Goal: Task Accomplishment & Management: Use online tool/utility

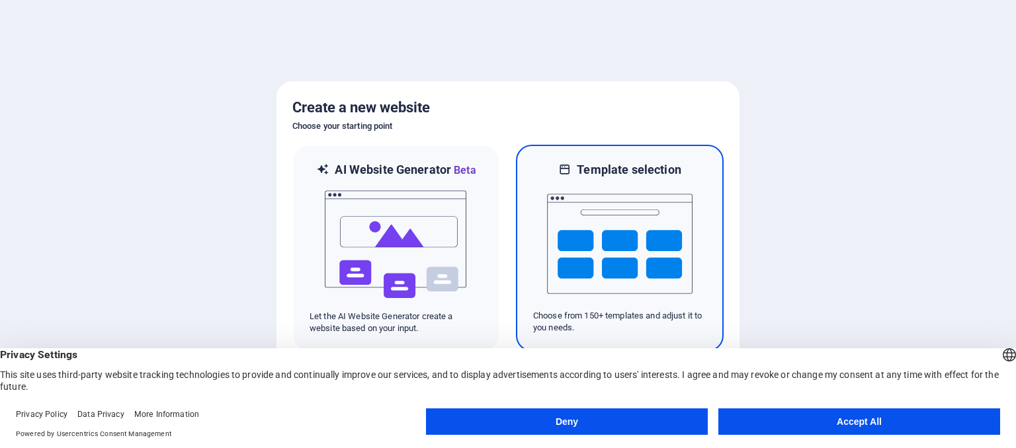
click at [645, 226] on img at bounding box center [619, 244] width 145 height 132
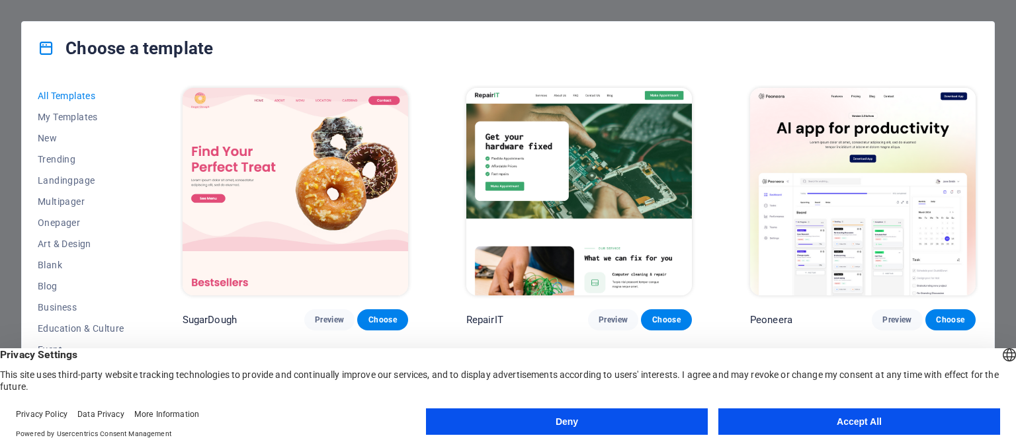
click at [873, 419] on button "Accept All" at bounding box center [859, 422] width 282 height 26
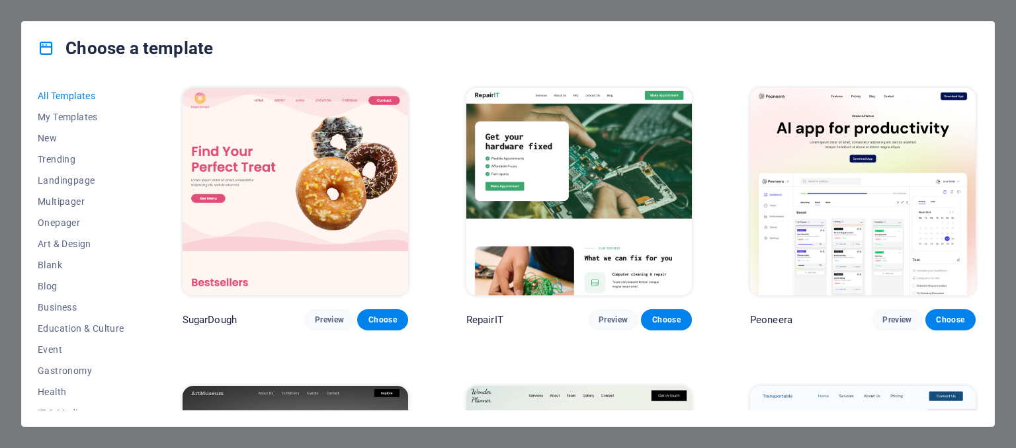
click at [1008, 255] on div "Choose a template All Templates My Templates New Trending Landingpage Multipage…" at bounding box center [508, 224] width 1016 height 448
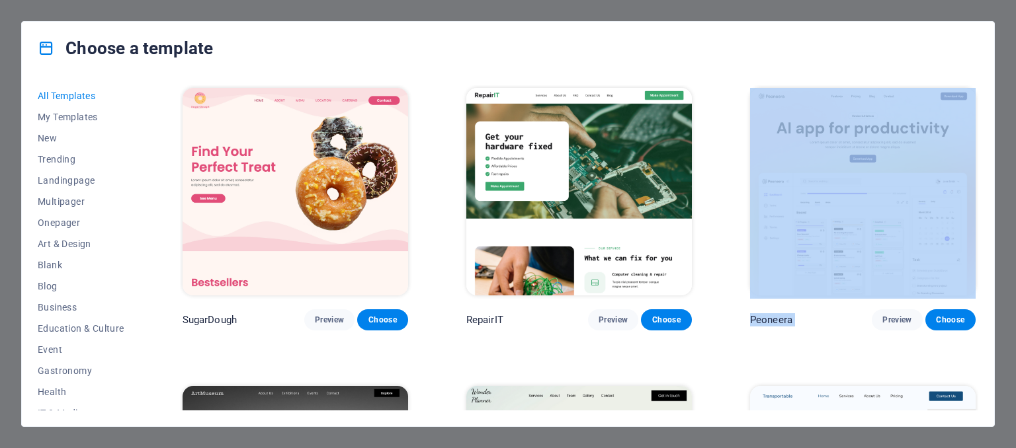
drag, startPoint x: 1015, startPoint y: 143, endPoint x: 1015, endPoint y: 355, distance: 211.6
click at [1015, 355] on div "Choose a template All Templates My Templates New Trending Landingpage Multipage…" at bounding box center [508, 224] width 1016 height 448
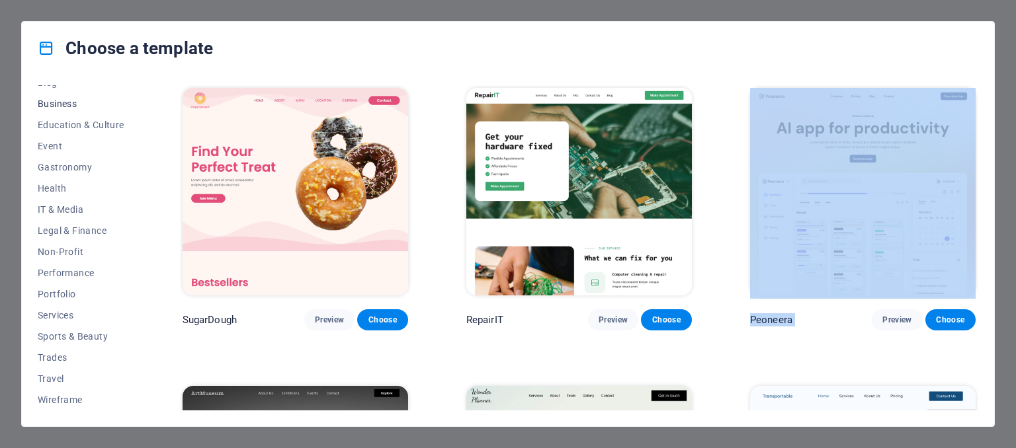
click at [74, 100] on span "Business" at bounding box center [81, 104] width 87 height 11
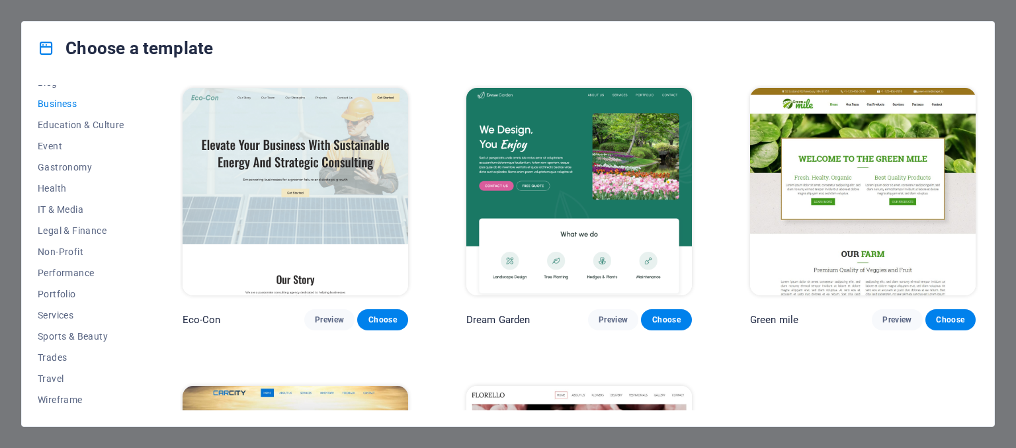
click at [567, 174] on img at bounding box center [578, 192] width 225 height 208
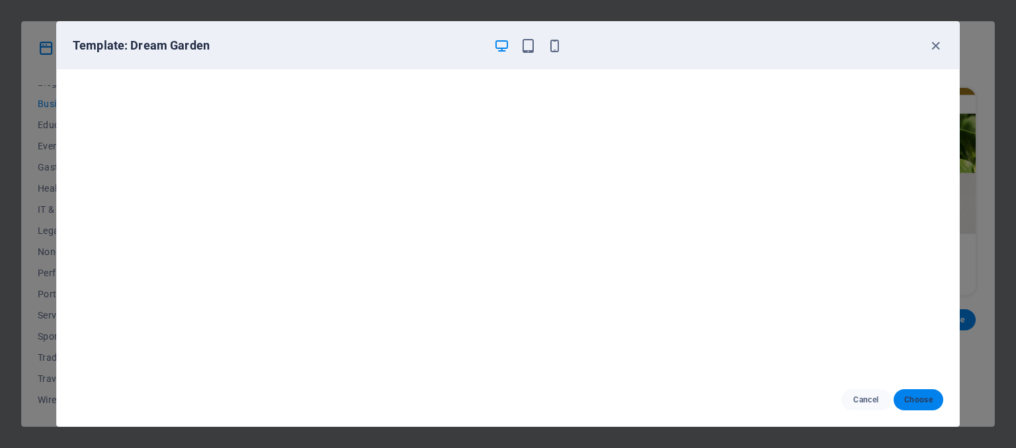
click at [920, 392] on button "Choose" at bounding box center [918, 399] width 50 height 21
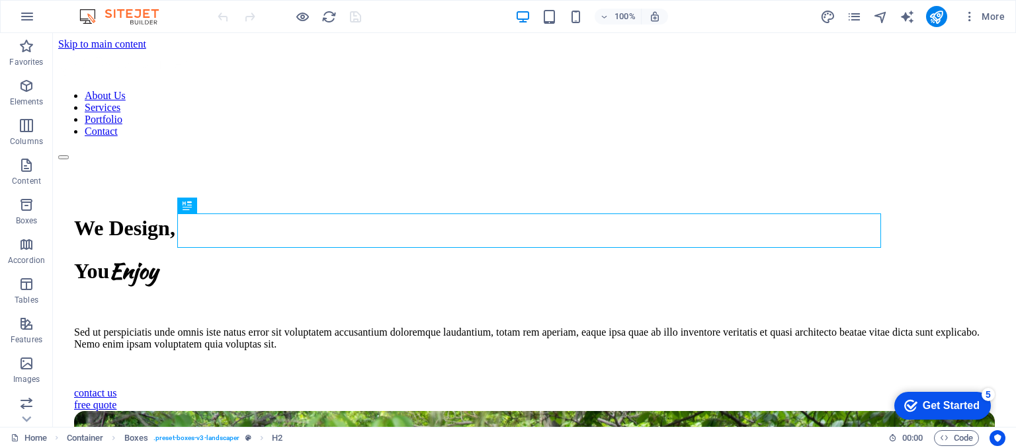
scroll to position [360, 0]
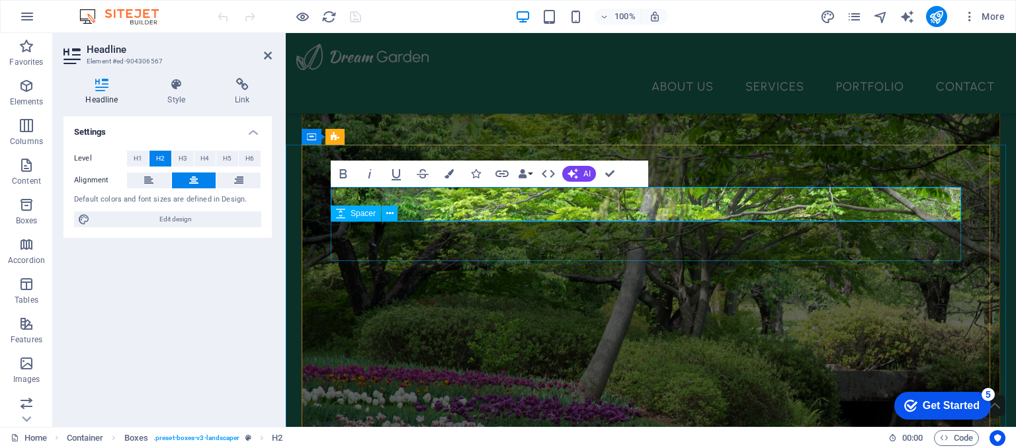
scroll to position [352, 0]
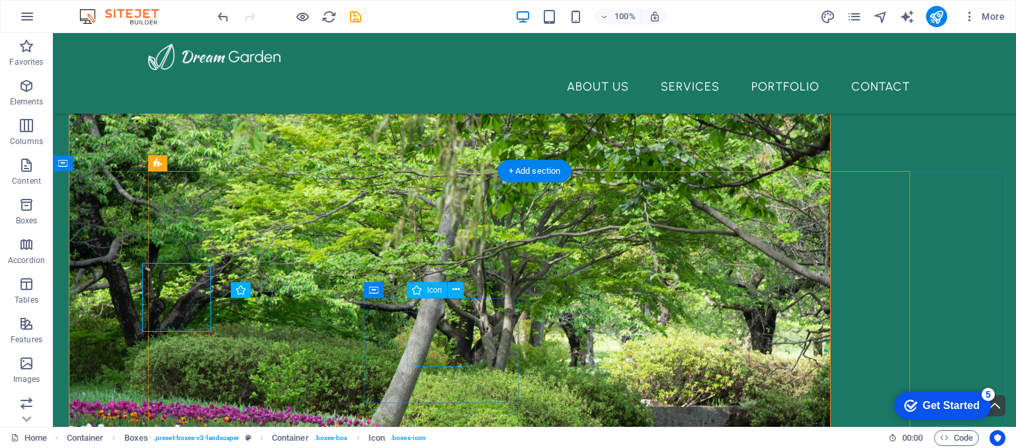
scroll to position [360, 0]
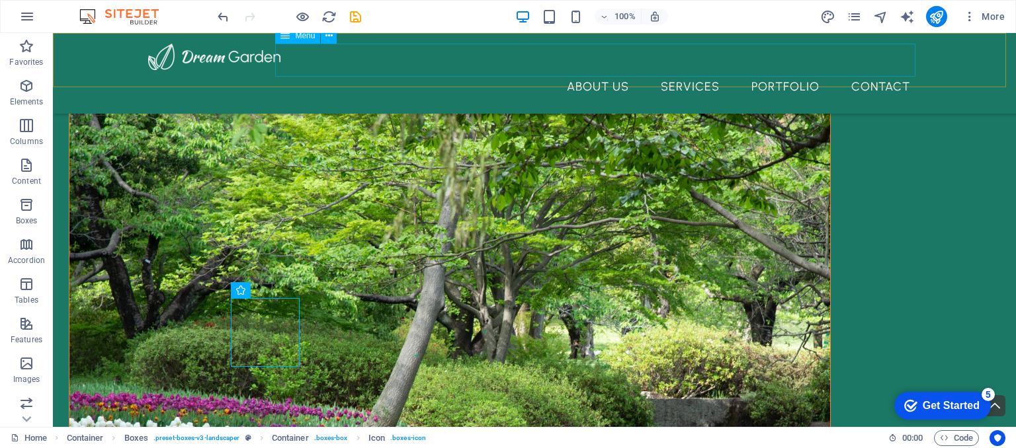
click at [600, 70] on nav "About Us Services Portfolio Contact" at bounding box center [534, 86] width 772 height 33
click at [591, 70] on nav "About Us Services Portfolio Contact" at bounding box center [534, 86] width 772 height 33
select select "1"
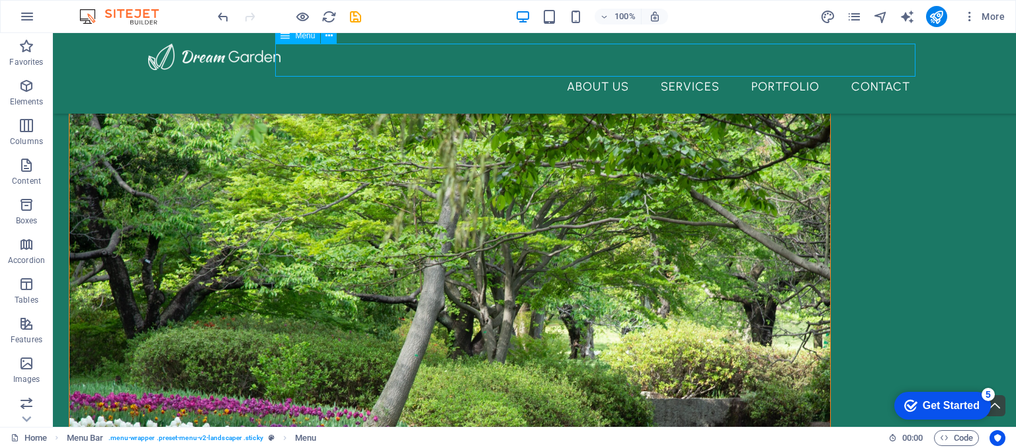
select select
select select "2"
select select
select select "3"
select select
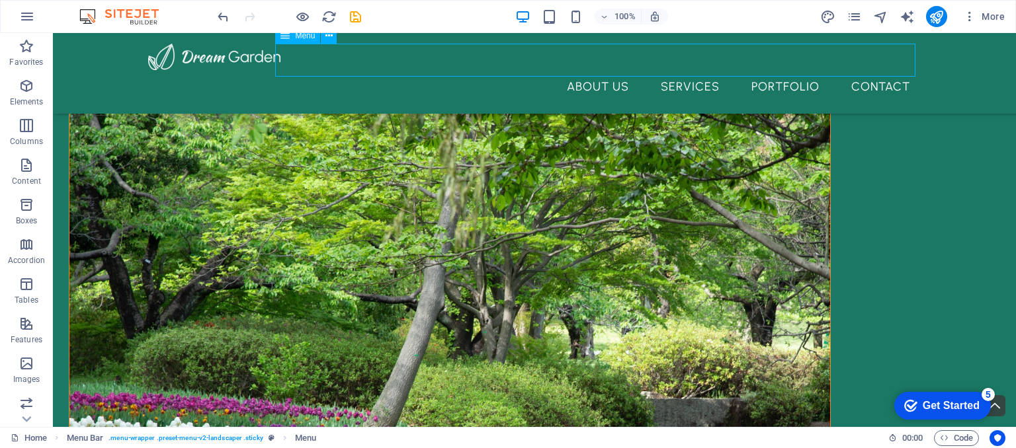
select select "4"
select select
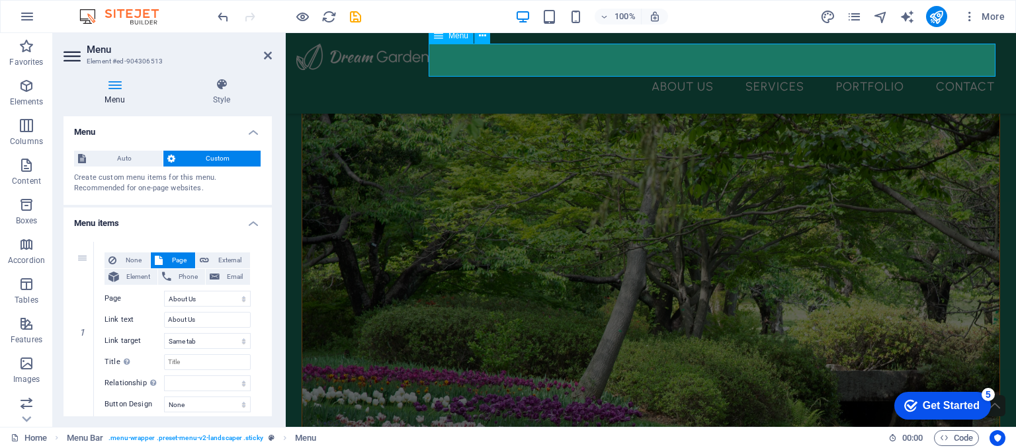
scroll to position [352, 0]
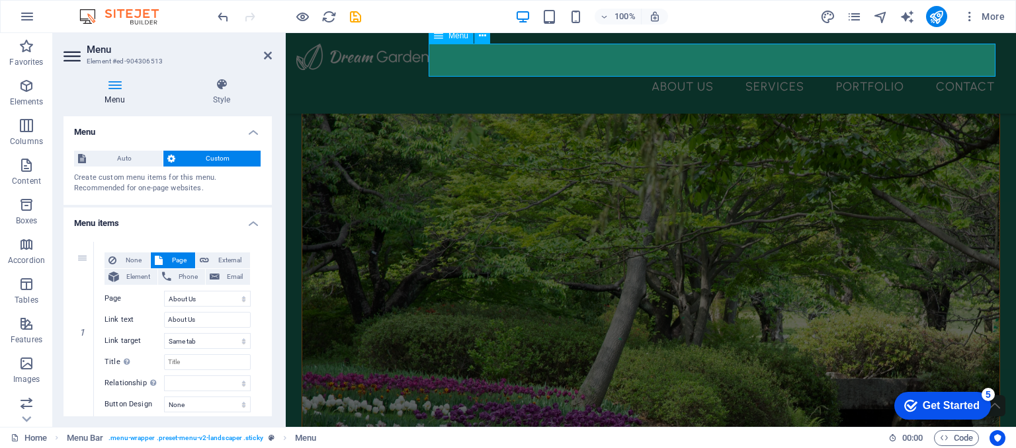
click at [664, 70] on nav "About Us Services Portfolio Contact" at bounding box center [650, 86] width 709 height 33
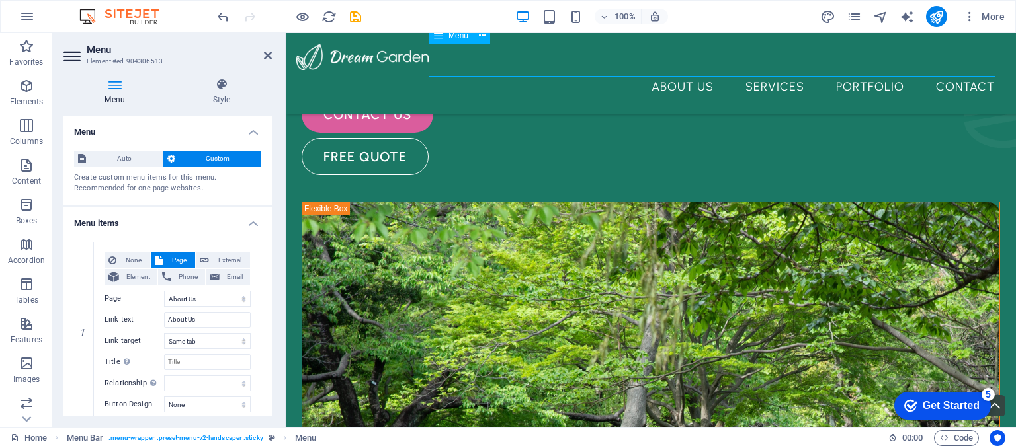
drag, startPoint x: 709, startPoint y: 62, endPoint x: 636, endPoint y: 47, distance: 74.3
click at [636, 70] on nav "About Us Services Portfolio Contact" at bounding box center [650, 86] width 709 height 33
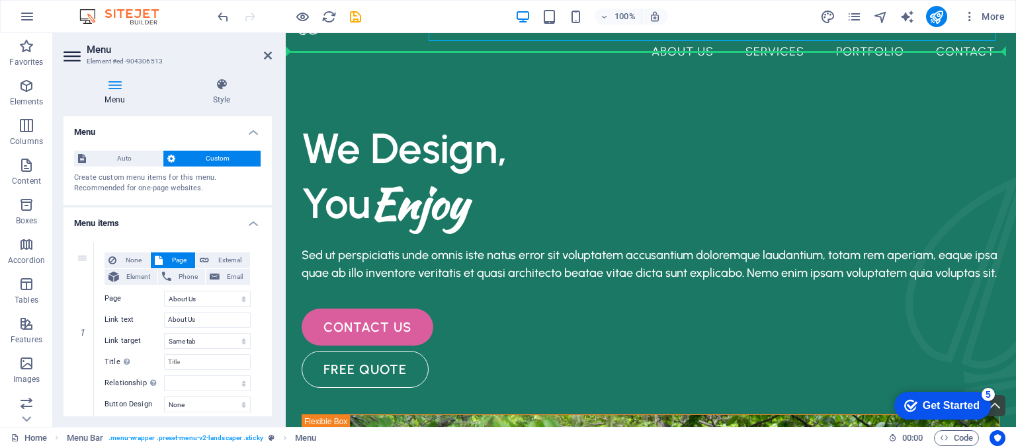
scroll to position [0, 0]
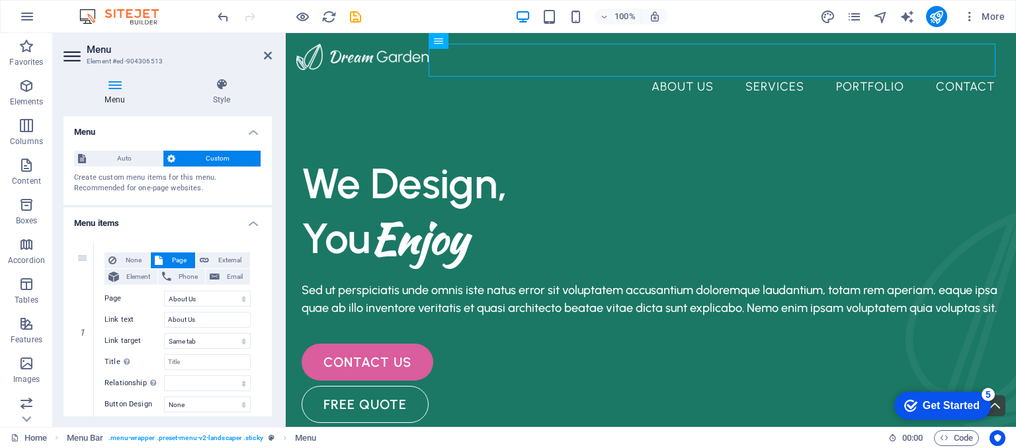
drag, startPoint x: 643, startPoint y: 56, endPoint x: 803, endPoint y: 54, distance: 160.7
click at [803, 70] on nav "About Us Services Portfolio Contact" at bounding box center [650, 86] width 709 height 33
click at [694, 70] on nav "About Us Services Portfolio Contact" at bounding box center [650, 86] width 709 height 33
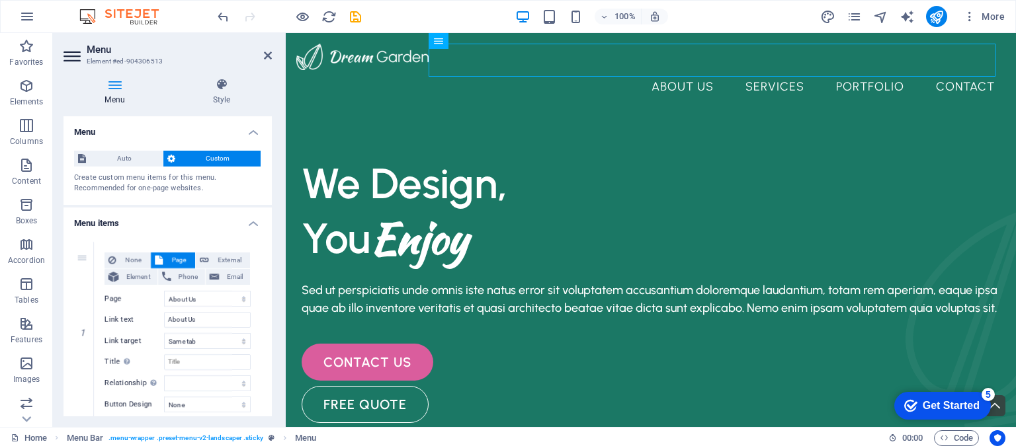
click at [694, 70] on nav "About Us Services Portfolio Contact" at bounding box center [650, 86] width 709 height 33
click at [859, 70] on nav "About Us Services Portfolio Contact" at bounding box center [650, 86] width 709 height 33
click at [952, 70] on nav "About Us Services Portfolio Contact" at bounding box center [650, 86] width 709 height 33
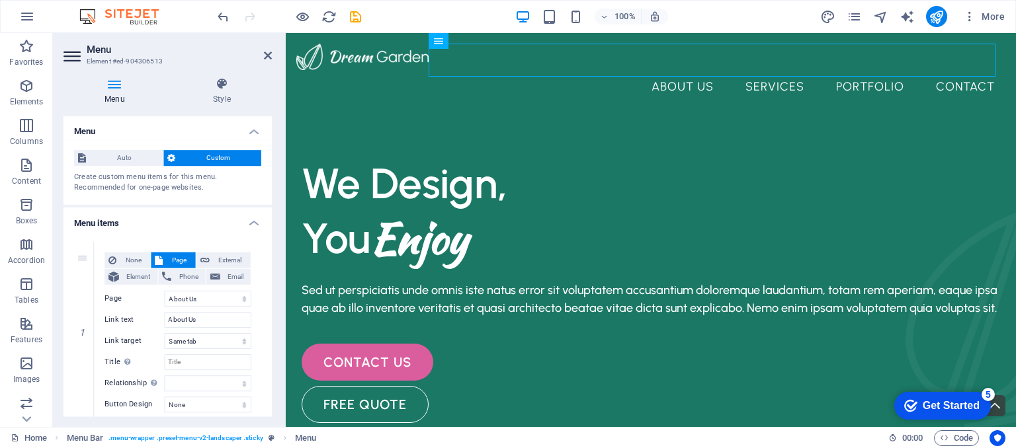
click at [952, 70] on nav "About Us Services Portfolio Contact" at bounding box center [650, 86] width 709 height 33
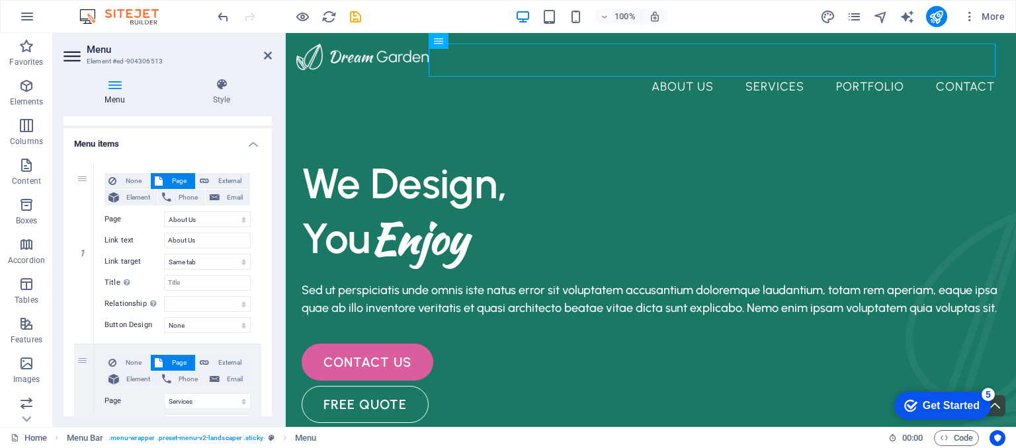
scroll to position [74, 0]
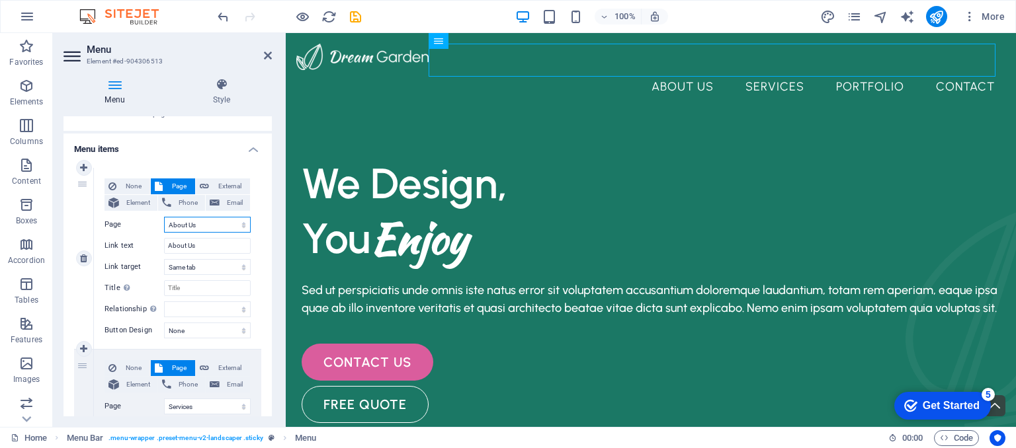
click at [221, 227] on select "Home About Us Services Portfolio Contact Legal Notice Privacy" at bounding box center [207, 225] width 87 height 16
click at [204, 225] on select "Home About Us Services Portfolio Contact Legal Notice Privacy" at bounding box center [207, 225] width 87 height 16
drag, startPoint x: 209, startPoint y: 247, endPoint x: 151, endPoint y: 240, distance: 58.0
click at [151, 240] on div "Link text About Us" at bounding box center [177, 246] width 146 height 16
type input "Ace"
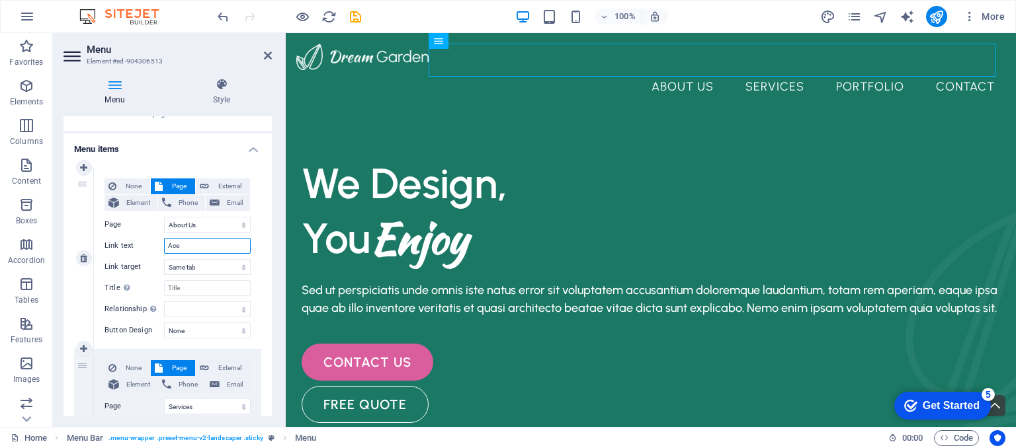
select select
type input "Acerca"
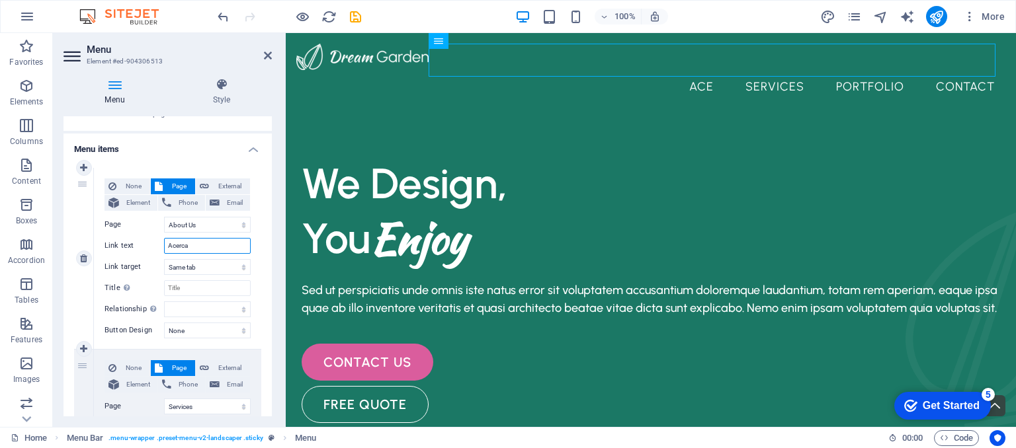
select select
type input "Acerca de"
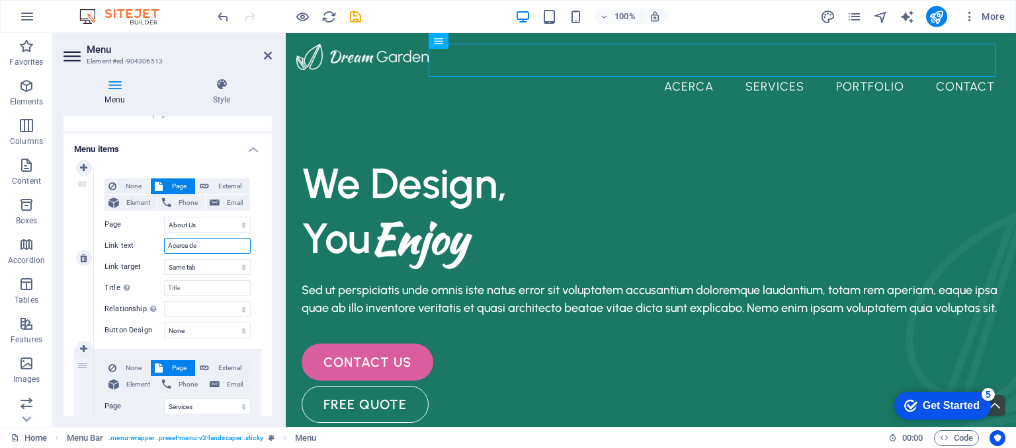
select select
type input "Acerca de ..."
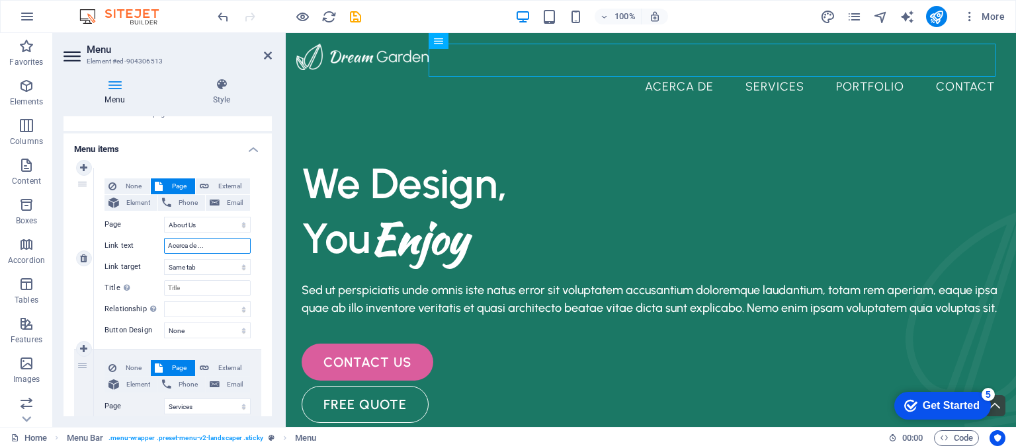
select select
type input "Acerca de ..."
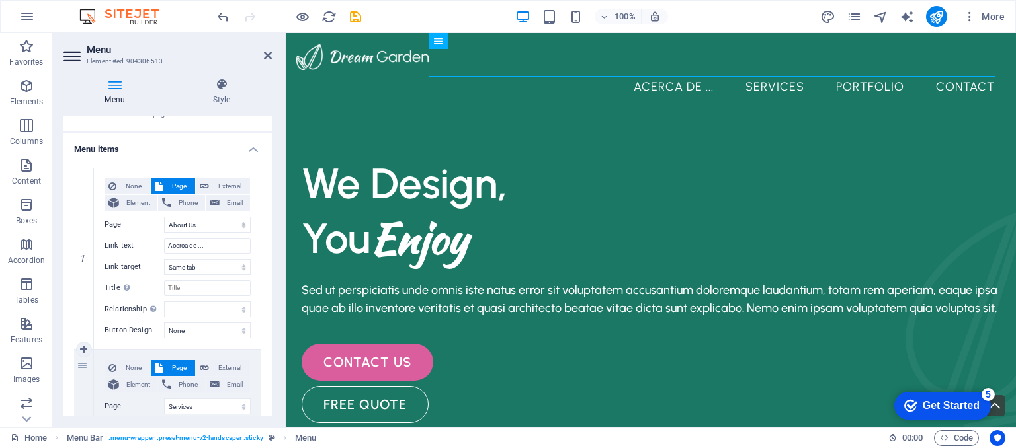
click at [257, 399] on div "None Page External Element Phone Email Page Home About Us Services Portfolio Co…" at bounding box center [177, 440] width 167 height 181
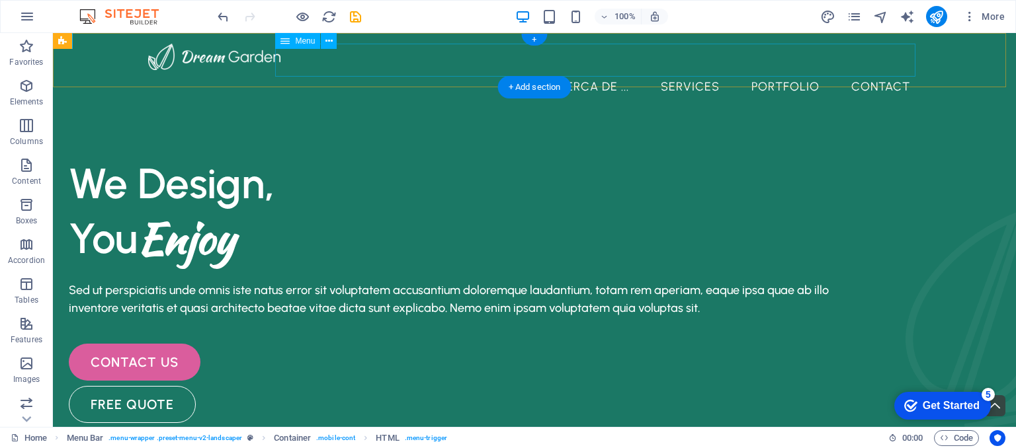
click at [692, 70] on nav "Acerca de ... Services Portfolio Contact" at bounding box center [534, 86] width 772 height 33
click at [682, 70] on nav "Acerca de ... Services Portfolio Contact" at bounding box center [534, 86] width 772 height 33
select select "1"
select select
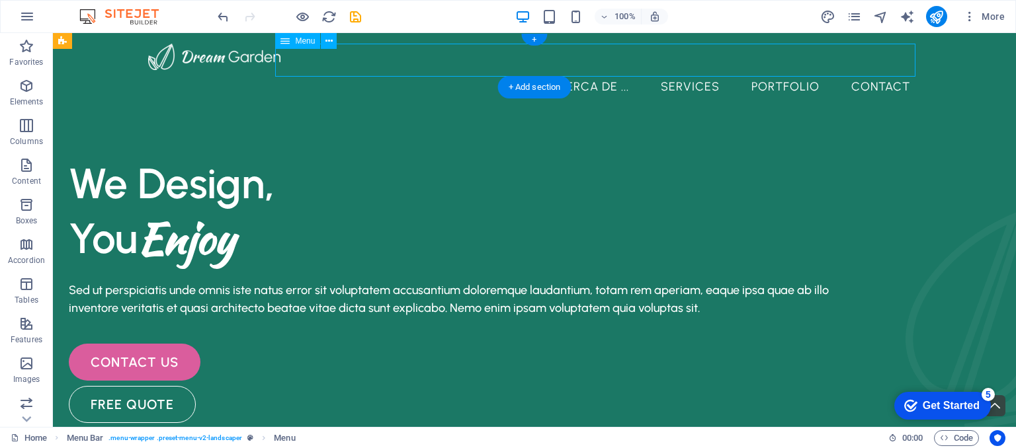
select select "2"
select select
select select "3"
select select
select select "4"
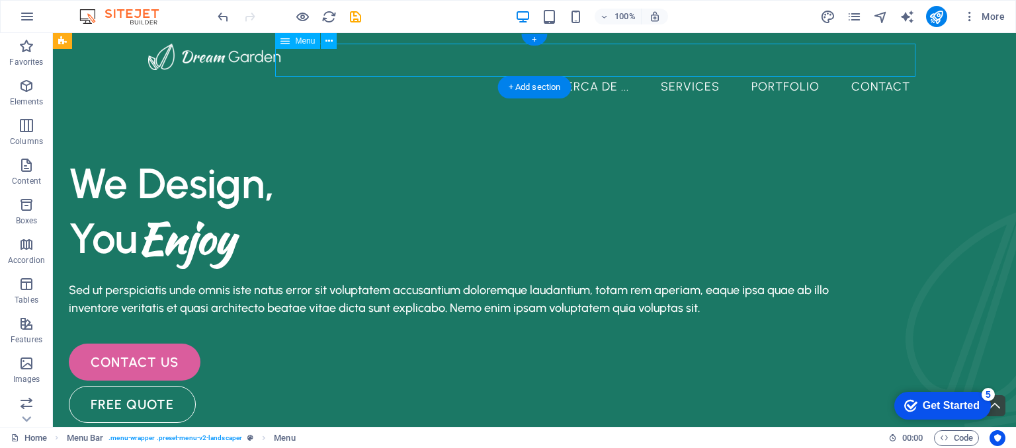
select select
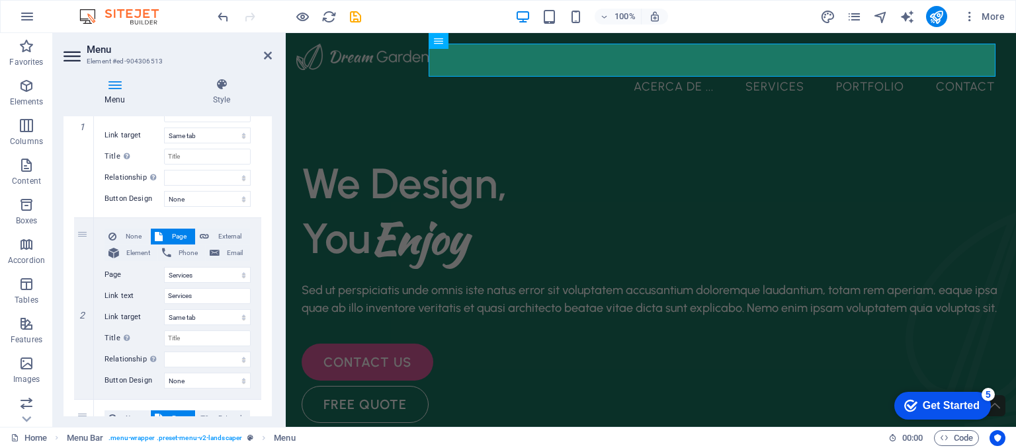
scroll to position [209, 0]
click at [212, 291] on input "Services" at bounding box center [207, 293] width 87 height 16
type input "Servicios"
select select
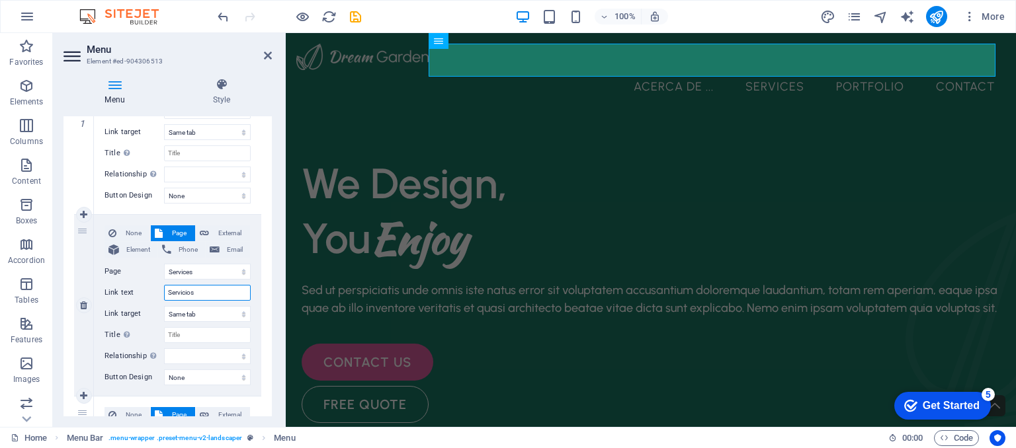
select select
type input "Servicios"
drag, startPoint x: 272, startPoint y: 267, endPoint x: 270, endPoint y: 313, distance: 45.7
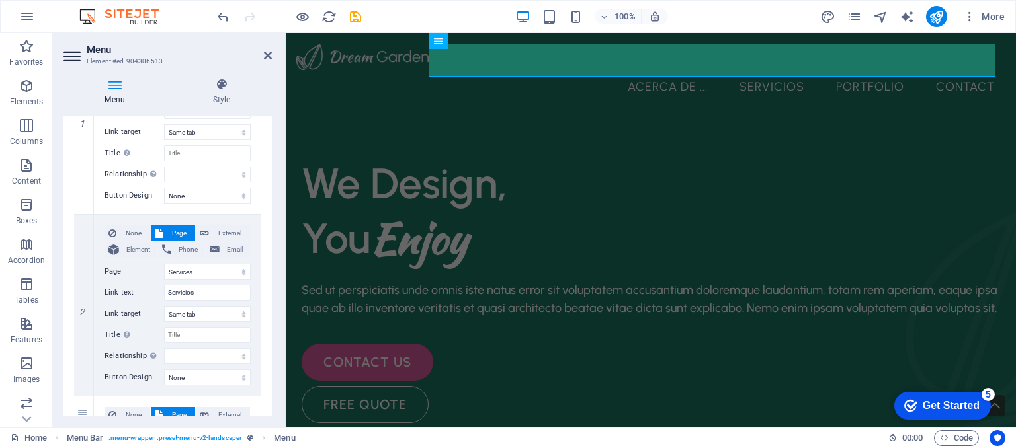
click at [270, 313] on div "Menu Style Menu Auto Custom Create custom menu items for this menu. Recommended…" at bounding box center [167, 247] width 229 height 360
drag, startPoint x: 272, startPoint y: 286, endPoint x: 270, endPoint y: 335, distance: 49.0
click at [270, 335] on div "Menu Style Menu Auto Custom Create custom menu items for this menu. Recommended…" at bounding box center [167, 247] width 229 height 360
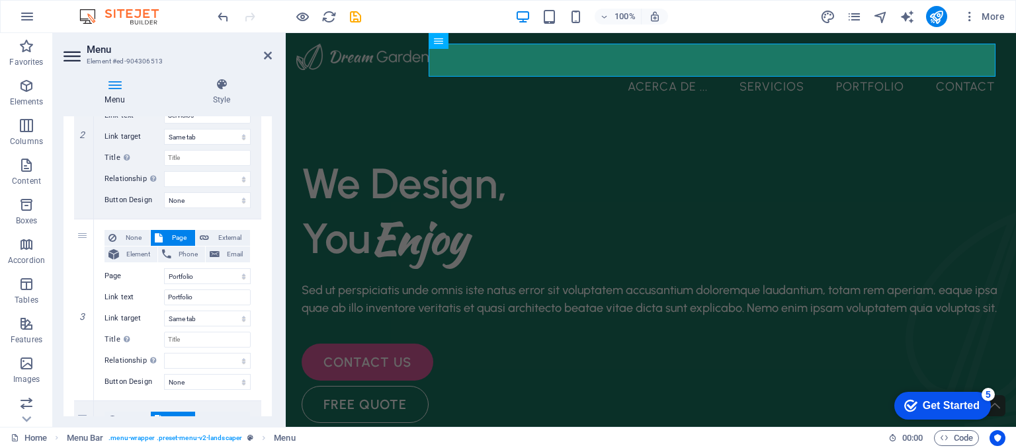
scroll to position [391, 0]
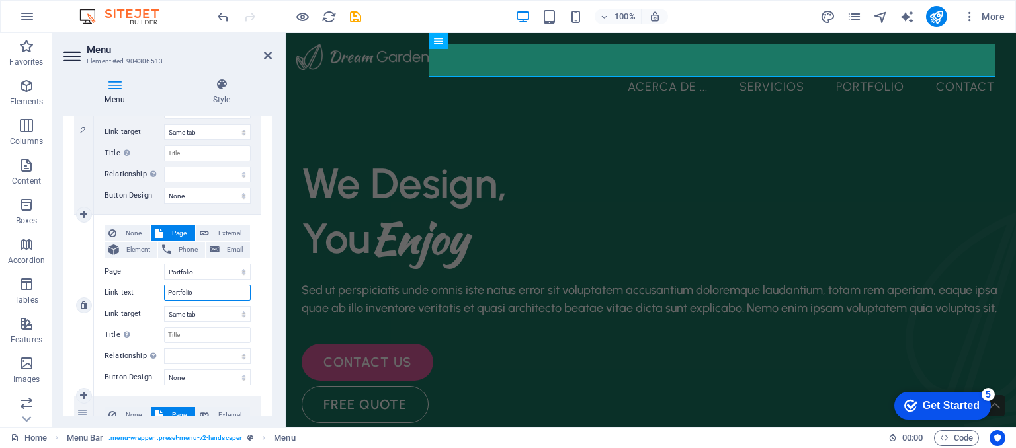
click at [202, 294] on input "Portfolio" at bounding box center [207, 293] width 87 height 16
type input "P"
select select
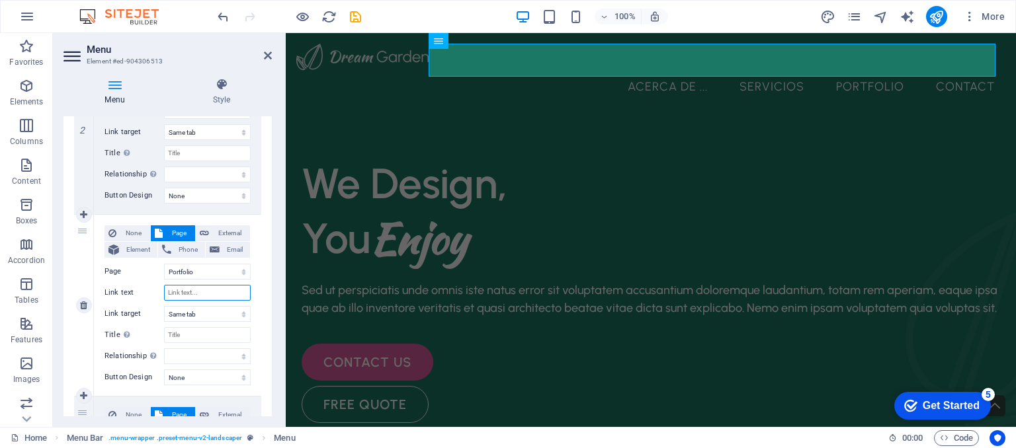
select select
type input "Proyectos"
select select
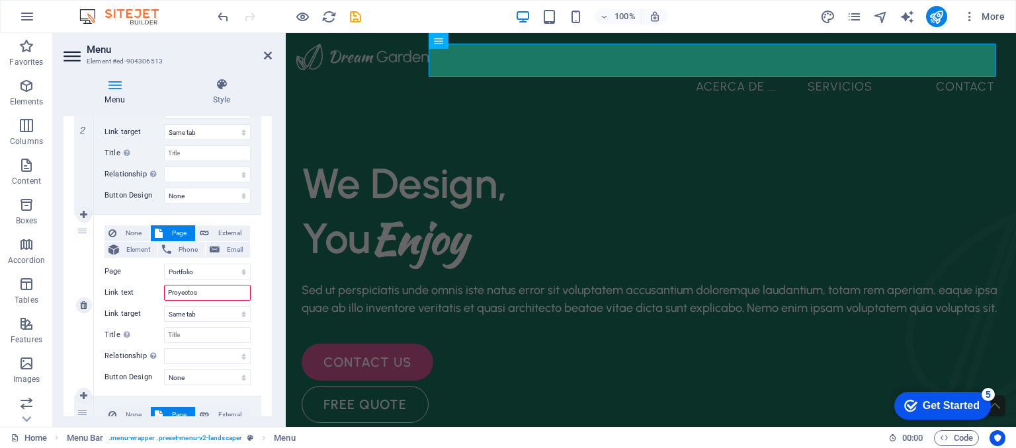
select select
type input "Proyectos"
drag, startPoint x: 272, startPoint y: 331, endPoint x: 272, endPoint y: 365, distance: 33.7
click at [272, 365] on div "Menu Style Menu Auto Custom Create custom menu items for this menu. Recommended…" at bounding box center [167, 247] width 229 height 360
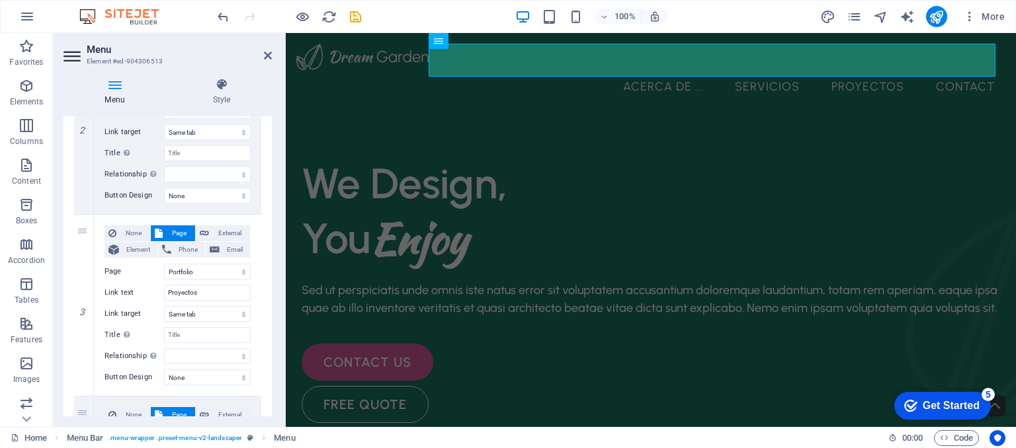
scroll to position [589, 0]
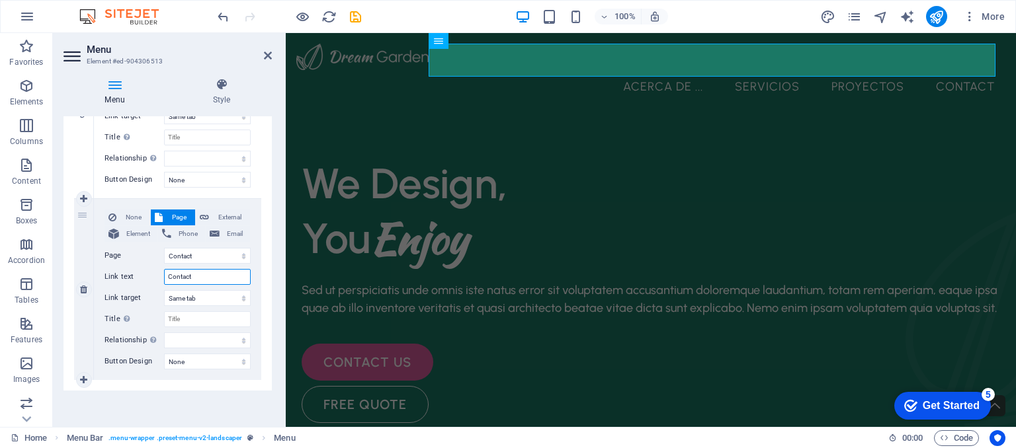
click at [208, 278] on input "Contact" at bounding box center [207, 277] width 87 height 16
drag, startPoint x: 208, startPoint y: 278, endPoint x: 147, endPoint y: 266, distance: 62.6
click at [147, 266] on div "None Page External Element Phone Email Page Home About Us Services Portfolio Co…" at bounding box center [177, 279] width 146 height 139
type input "con"
select select
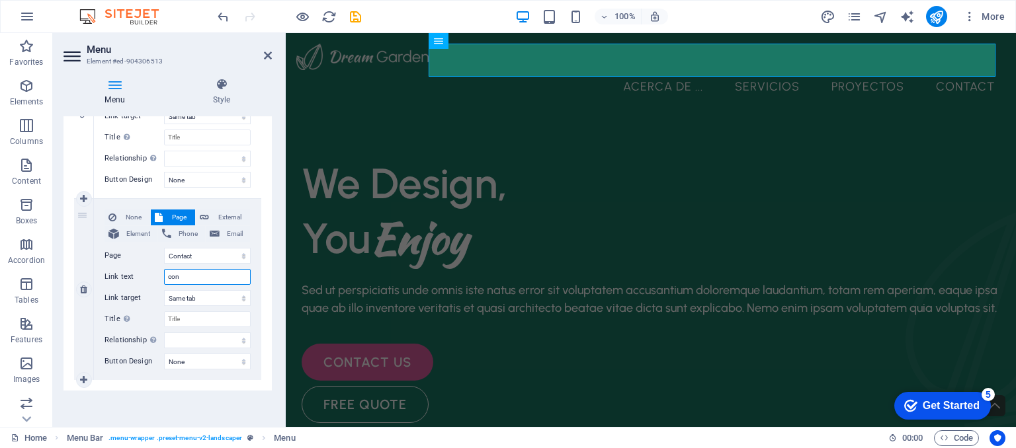
select select
type input "contantanos"
select select
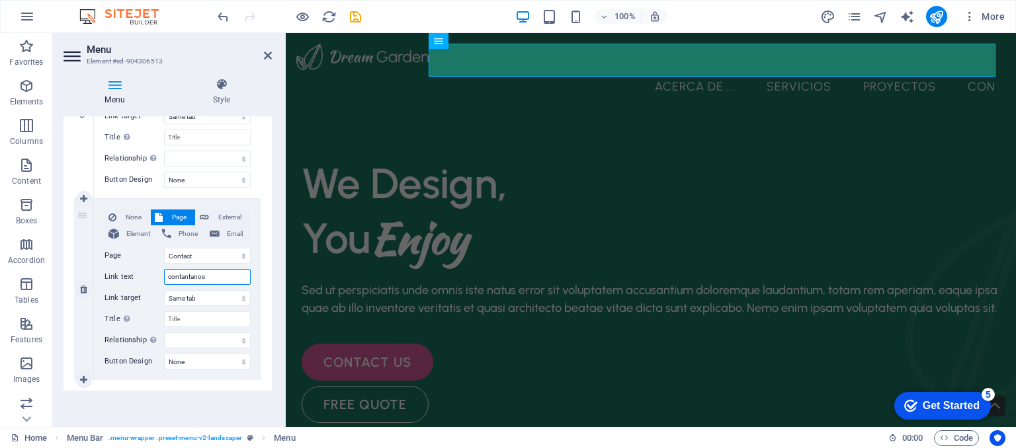
select select
type input "contantanos"
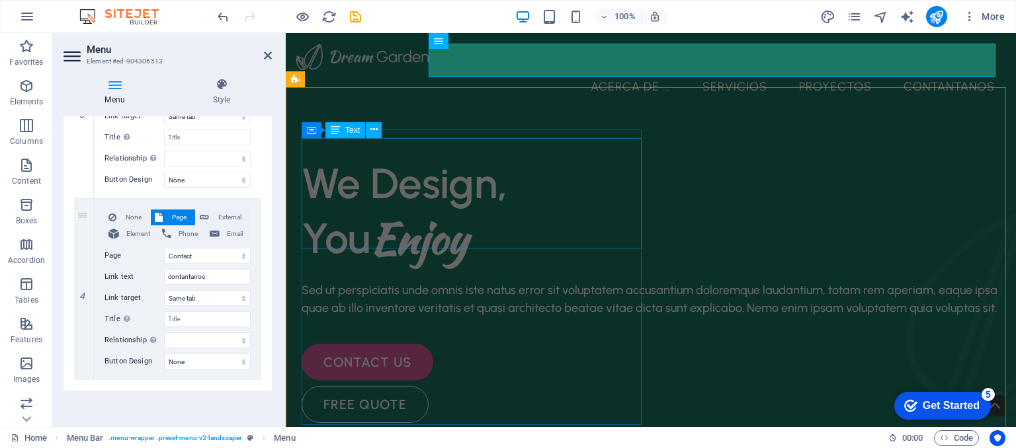
click at [439, 199] on div "We Design, You Enjoy" at bounding box center [651, 211] width 698 height 110
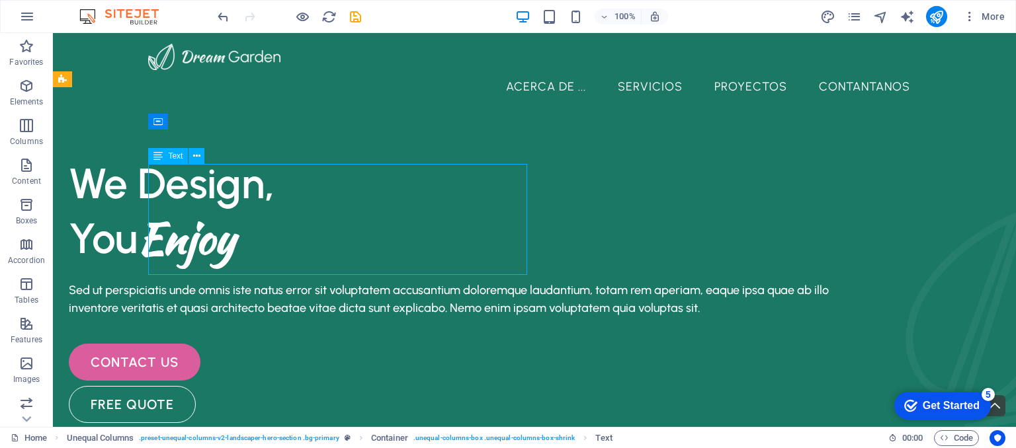
click at [339, 251] on div "We Design, You Enjoy" at bounding box center [450, 211] width 762 height 110
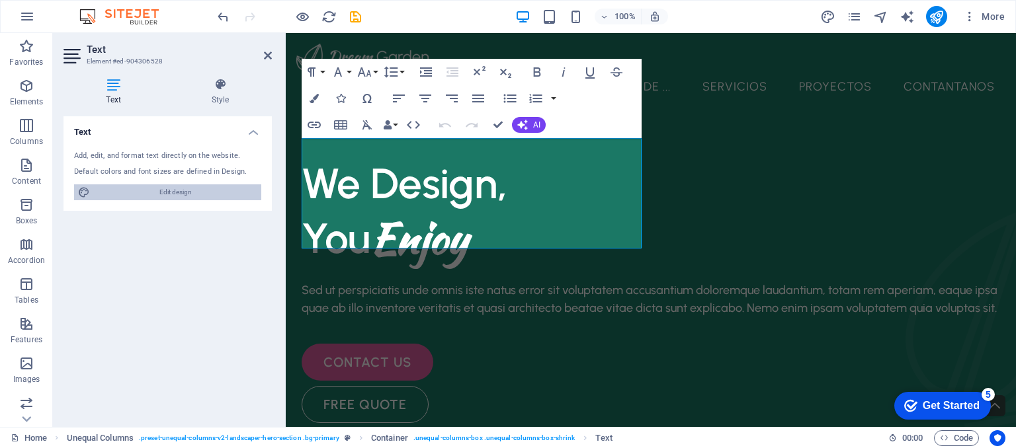
click at [214, 188] on span "Edit design" at bounding box center [175, 192] width 163 height 16
select select "px"
select select "500"
select select "px"
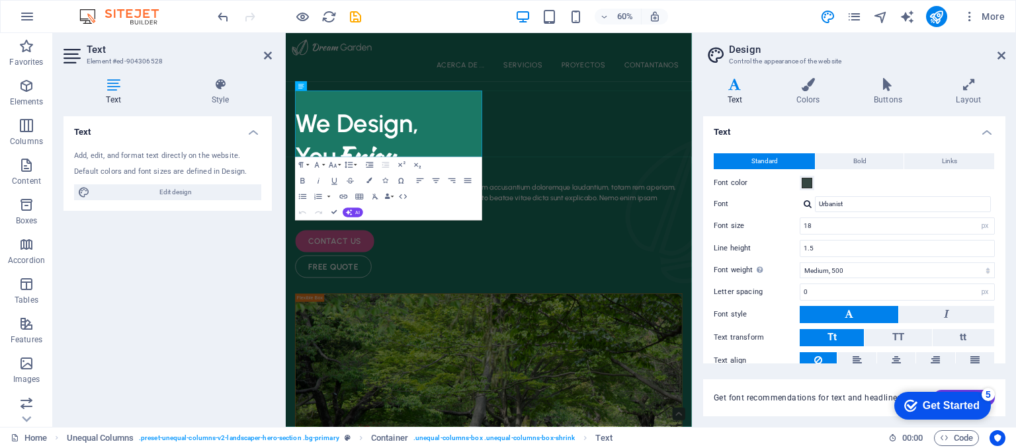
drag, startPoint x: 1004, startPoint y: 190, endPoint x: 1004, endPoint y: 289, distance: 98.5
click at [1004, 289] on div "Text Standard Bold Links Font color Font Urbanist Font size 18 rem px Line heig…" at bounding box center [854, 239] width 302 height 247
click at [1008, 355] on div "Variants Text Colors Buttons Layout Text Standard Bold Links Font color Font Ur…" at bounding box center [853, 247] width 323 height 360
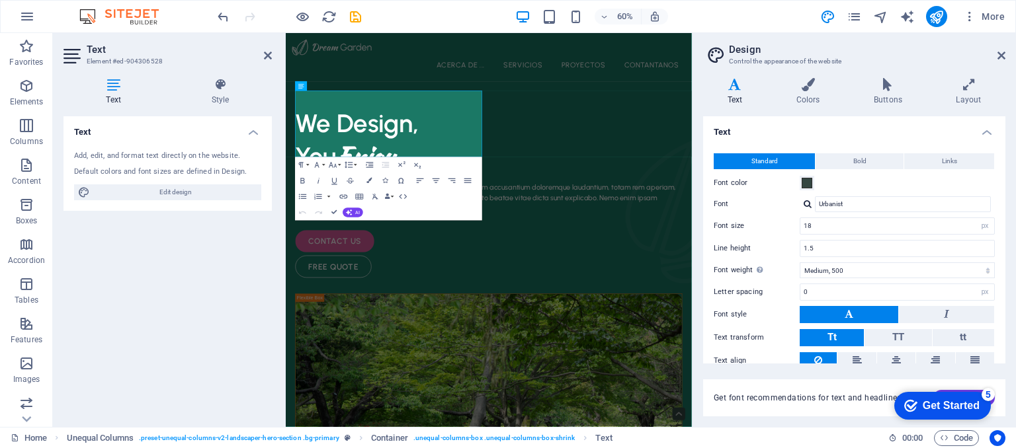
click at [1008, 355] on div "Variants Text Colors Buttons Layout Text Standard Bold Links Font color Font Ur…" at bounding box center [853, 247] width 323 height 360
click at [454, 159] on span "We Design," at bounding box center [405, 183] width 206 height 51
click at [490, 212] on h1 "You Enjoy" at bounding box center [624, 238] width 645 height 55
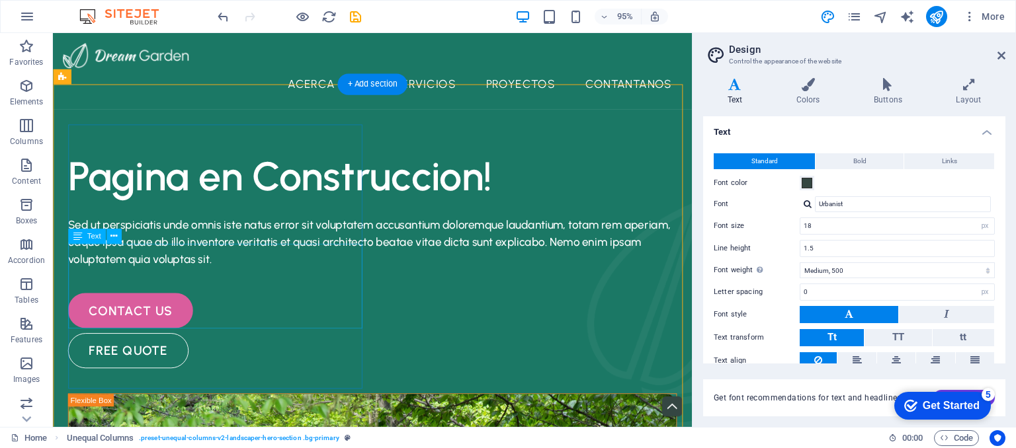
click at [286, 280] on div "Sed ut perspiciatis unde omnis iste natus error sit voluptatem accusantium dolo…" at bounding box center [389, 254] width 641 height 54
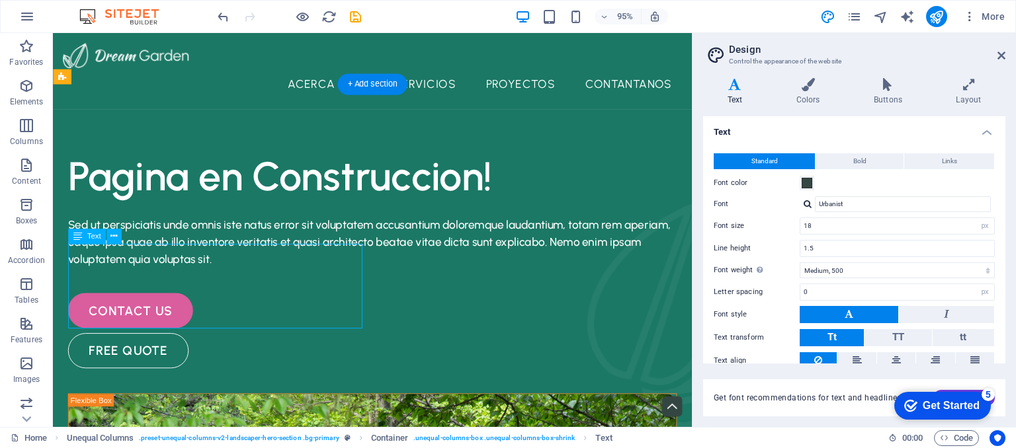
drag, startPoint x: 282, startPoint y: 335, endPoint x: 237, endPoint y: 323, distance: 47.0
click at [237, 280] on div "Sed ut perspiciatis unde omnis iste natus error sit voluptatem accusantium dolo…" at bounding box center [389, 254] width 641 height 54
click at [278, 280] on div "Sed ut perspiciatis unde omnis iste natus error sit voluptatem accusantium dolo…" at bounding box center [389, 254] width 641 height 54
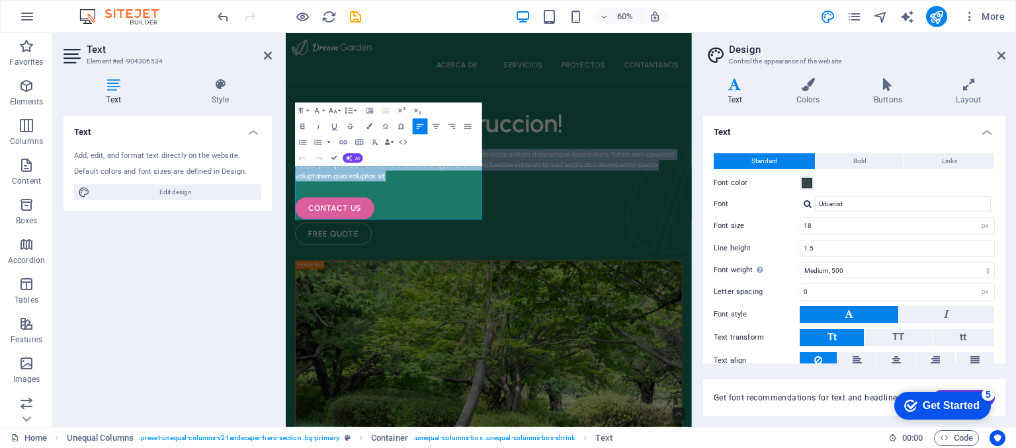
drag, startPoint x: 520, startPoint y: 332, endPoint x: 236, endPoint y: 242, distance: 297.6
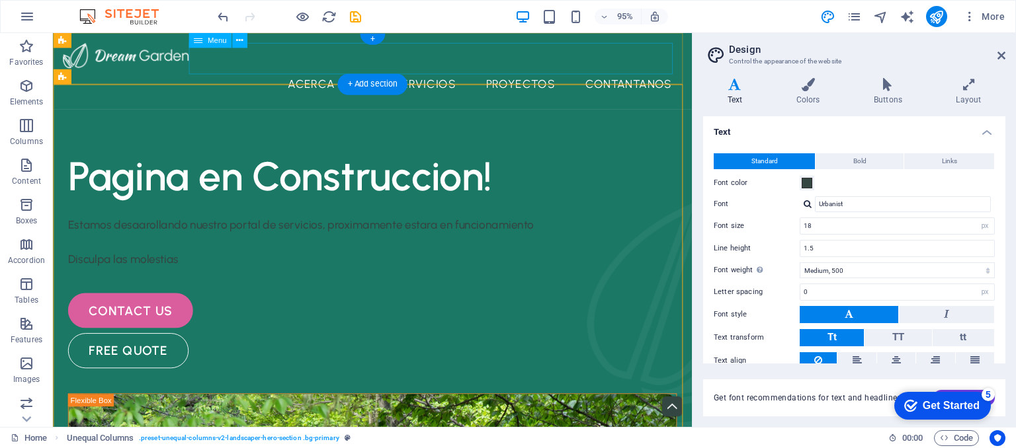
click at [645, 70] on nav "Acerca de ... Servicios Proyectos contantanos" at bounding box center [388, 86] width 651 height 33
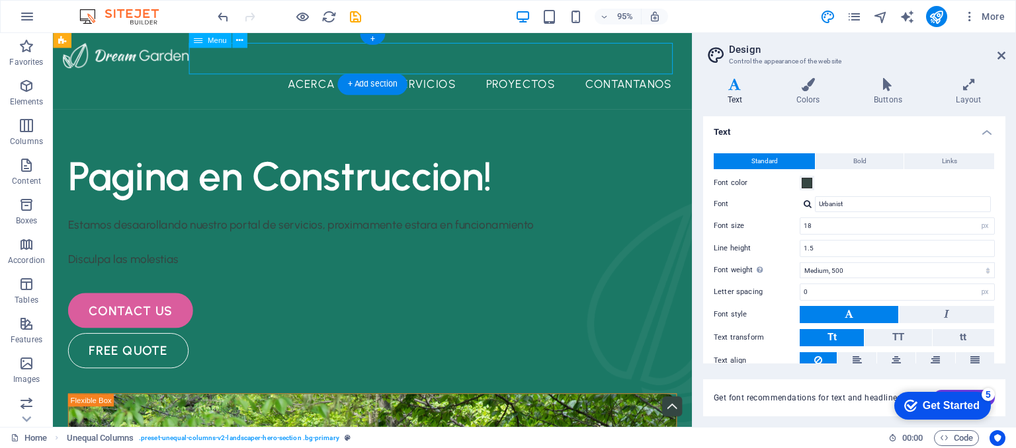
click at [645, 70] on nav "Acerca de ... Servicios Proyectos contantanos" at bounding box center [388, 86] width 651 height 33
select select "1"
select select
select select "2"
select select
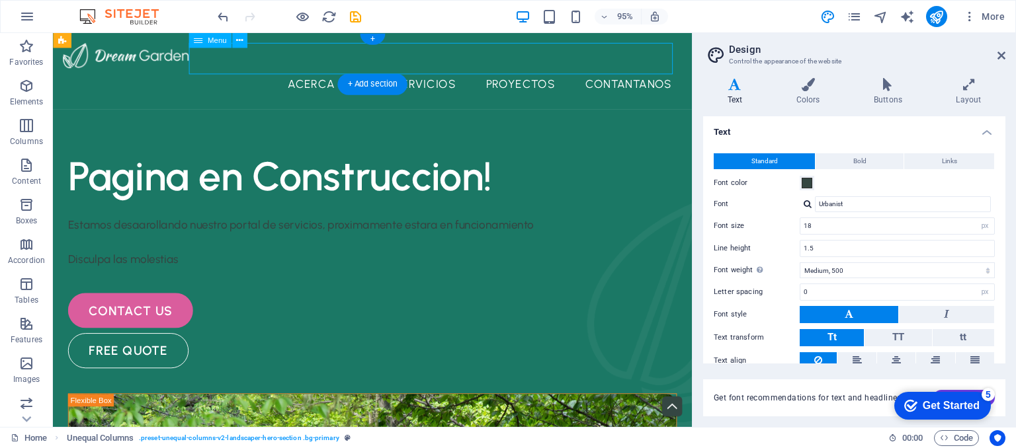
select select "3"
select select
select select "4"
select select
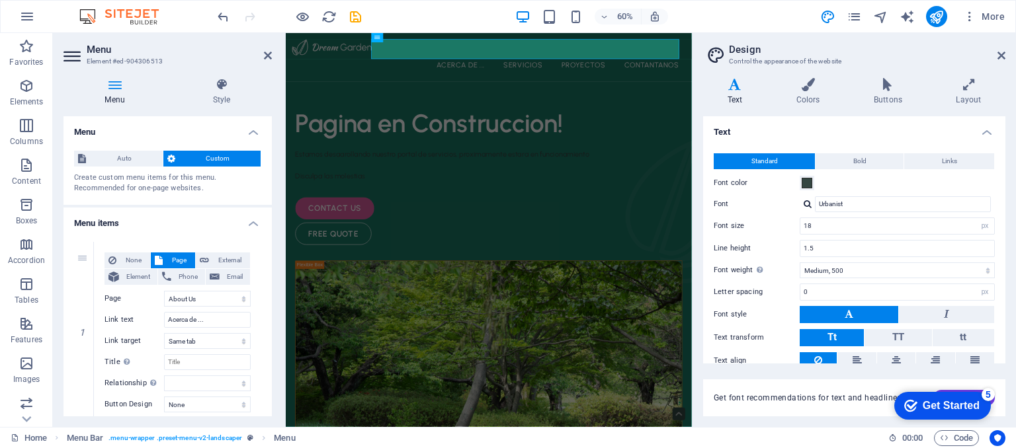
click at [274, 355] on div "Menu Style Menu Auto Custom Create custom menu items for this menu. Recommended…" at bounding box center [167, 247] width 229 height 360
click at [272, 260] on div "Menu Style Menu Auto Custom Create custom menu items for this menu. Recommended…" at bounding box center [167, 247] width 229 height 360
click at [272, 224] on div "Menu Style Menu Auto Custom Create custom menu items for this menu. Recommended…" at bounding box center [167, 247] width 229 height 360
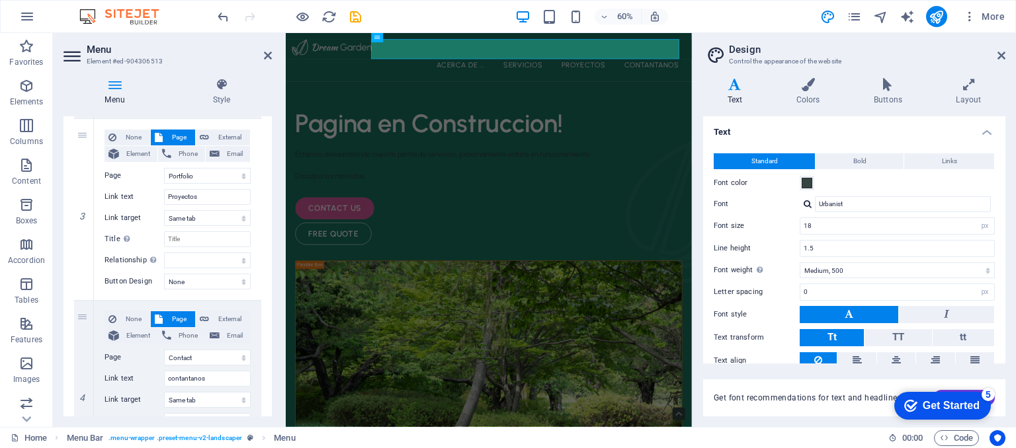
scroll to position [509, 0]
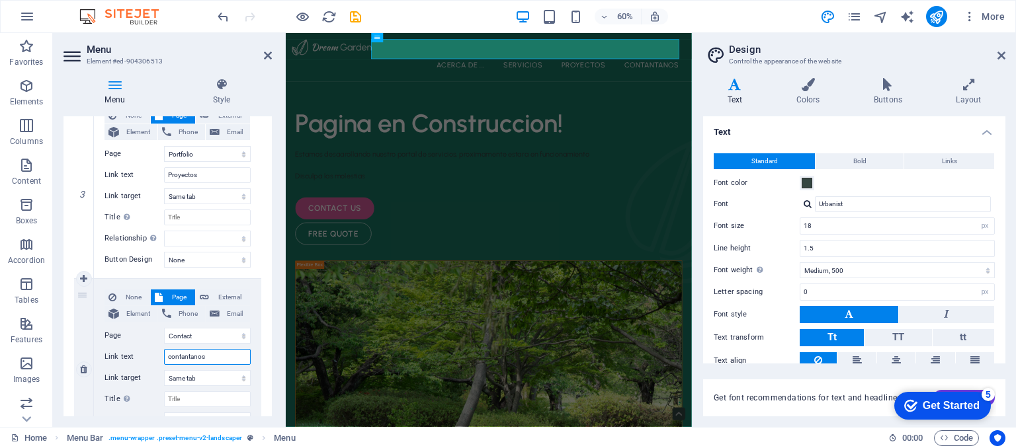
click at [187, 354] on input "contantanos" at bounding box center [207, 357] width 87 height 16
type input "contactanos"
select select
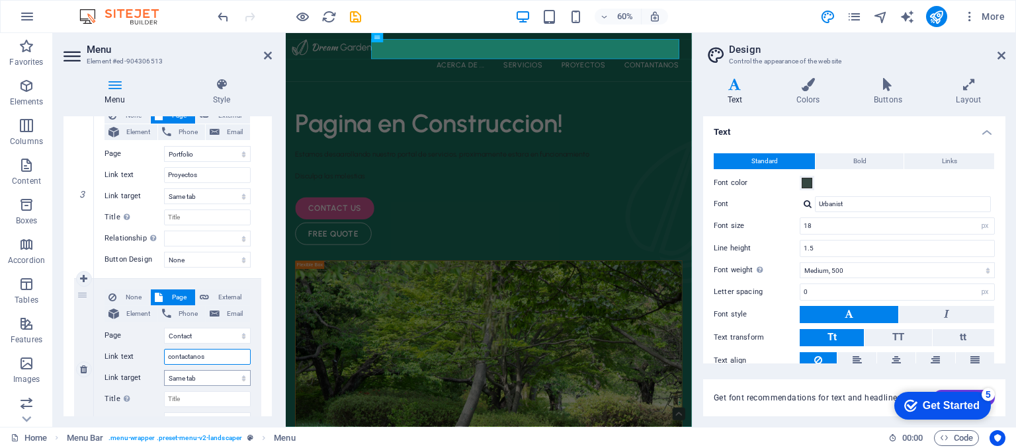
select select
type input "contactanos"
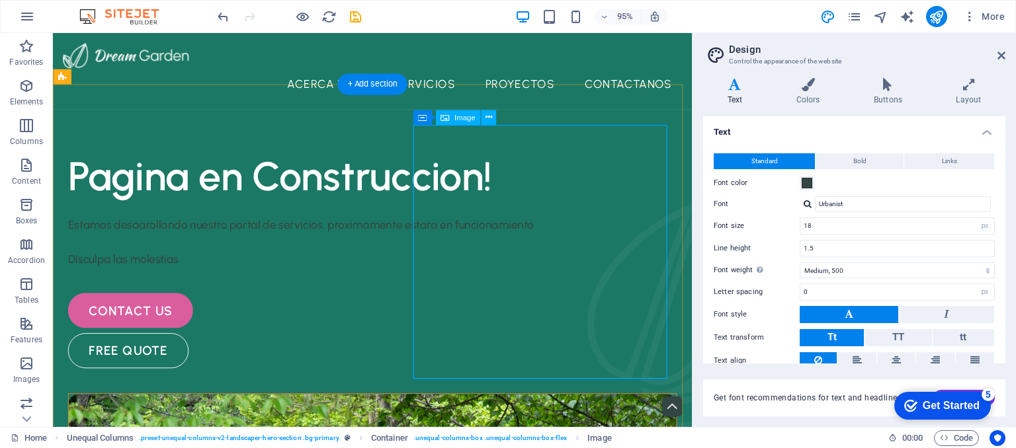
select select "%"
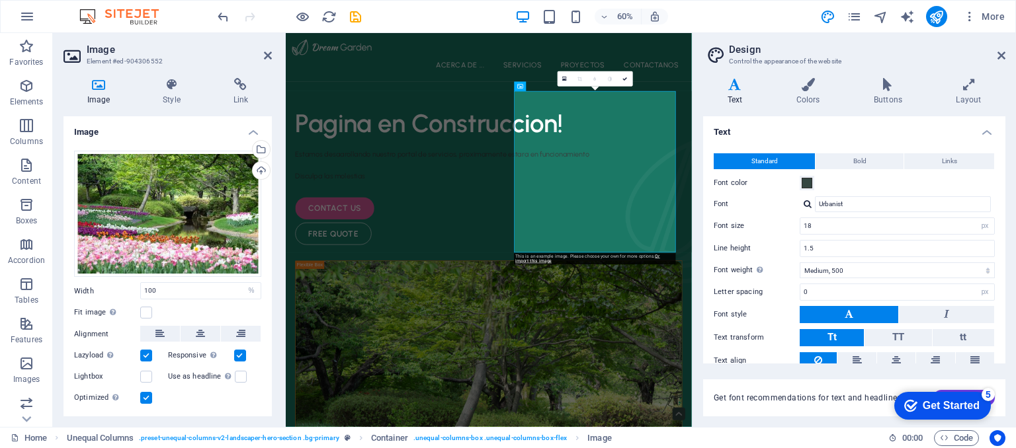
click at [272, 408] on div "Image Style Link Image Drag files here, click to choose files or select files f…" at bounding box center [167, 247] width 229 height 360
click at [220, 251] on div "Drag files here, click to choose files or select files from Files or our free s…" at bounding box center [167, 214] width 187 height 127
click at [220, 251] on body "[DOMAIN_NAME] Home Favorites Elements Columns Content Boxes Accordion Tables Fe…" at bounding box center [508, 224] width 1016 height 448
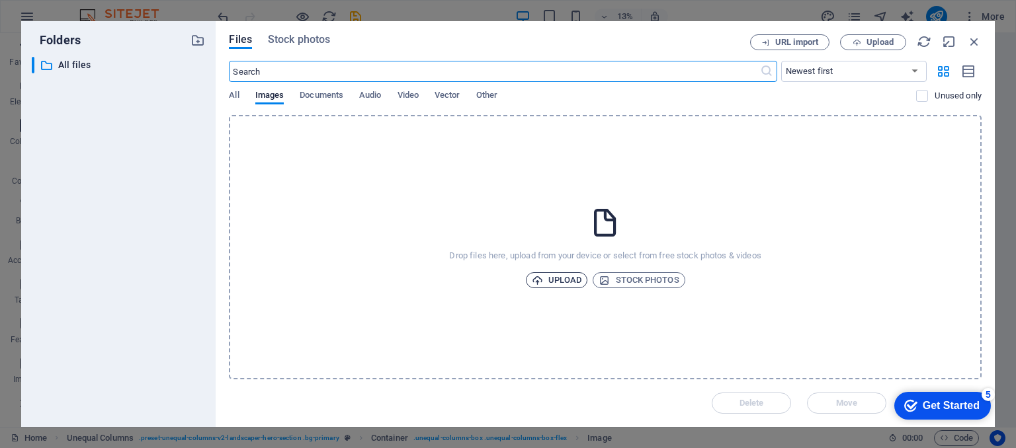
click at [563, 278] on span "Upload" at bounding box center [557, 280] width 50 height 16
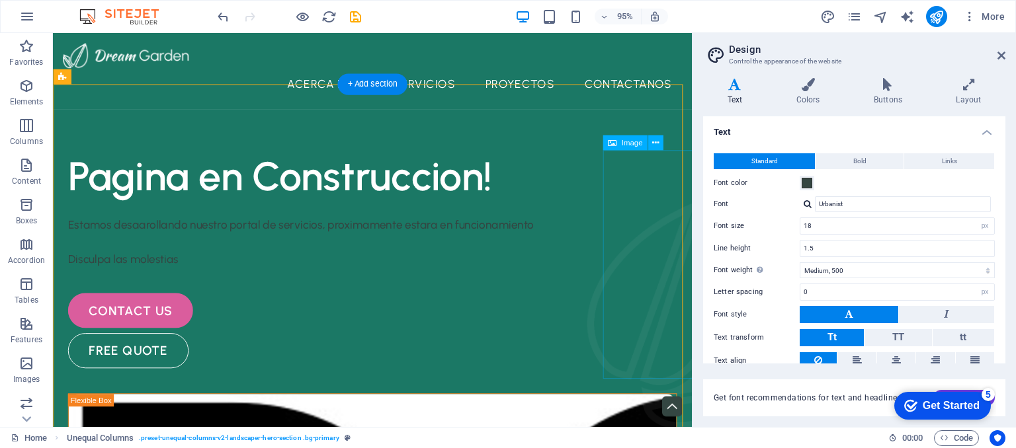
click at [661, 210] on figure at bounding box center [703, 330] width 177 height 241
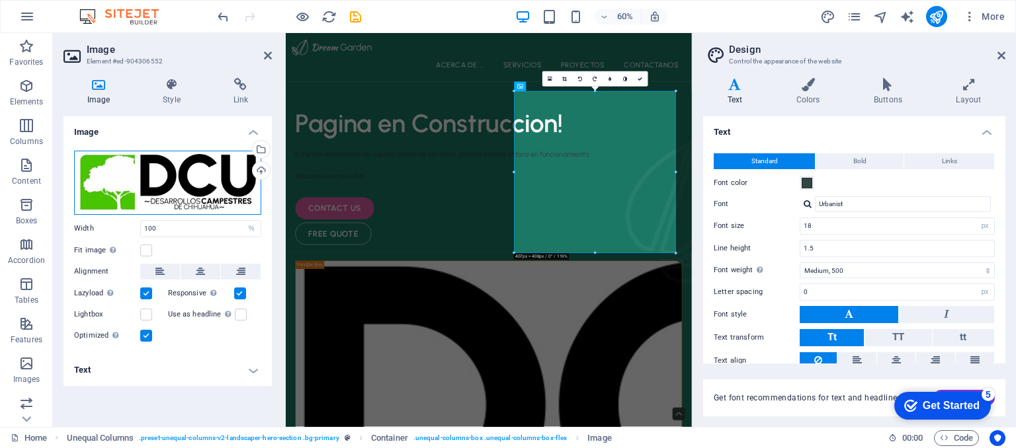
click at [229, 175] on div "Drag files here, click to choose files or select files from Files or our free s…" at bounding box center [167, 183] width 187 height 64
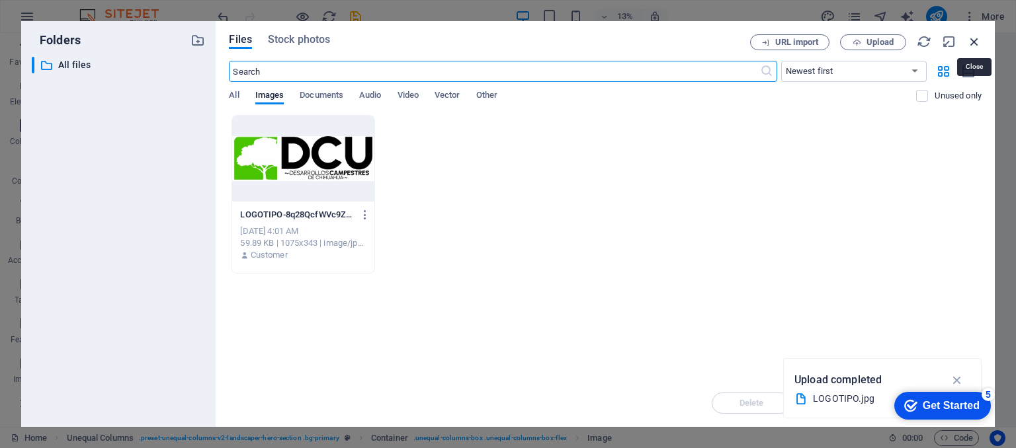
click at [975, 41] on icon "button" at bounding box center [974, 41] width 15 height 15
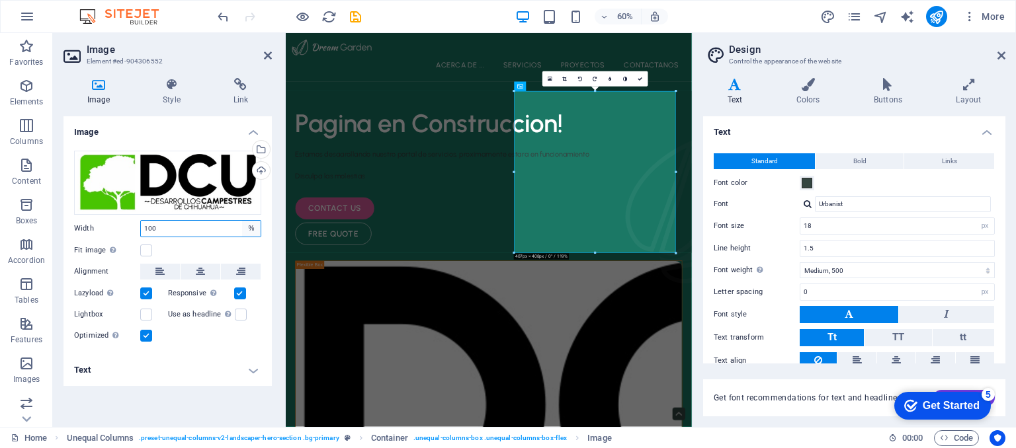
click at [251, 228] on select "Default auto px rem % em vh vw" at bounding box center [251, 229] width 19 height 16
select select "auto"
click at [242, 221] on select "Default auto px rem % em vh vw" at bounding box center [251, 229] width 19 height 16
select select "DISABLED_OPTION_VALUE"
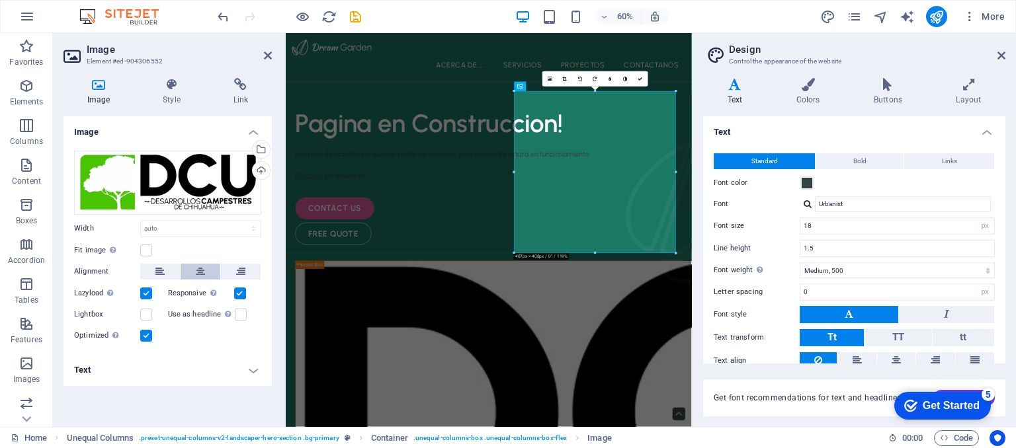
click at [198, 268] on icon at bounding box center [200, 272] width 9 height 16
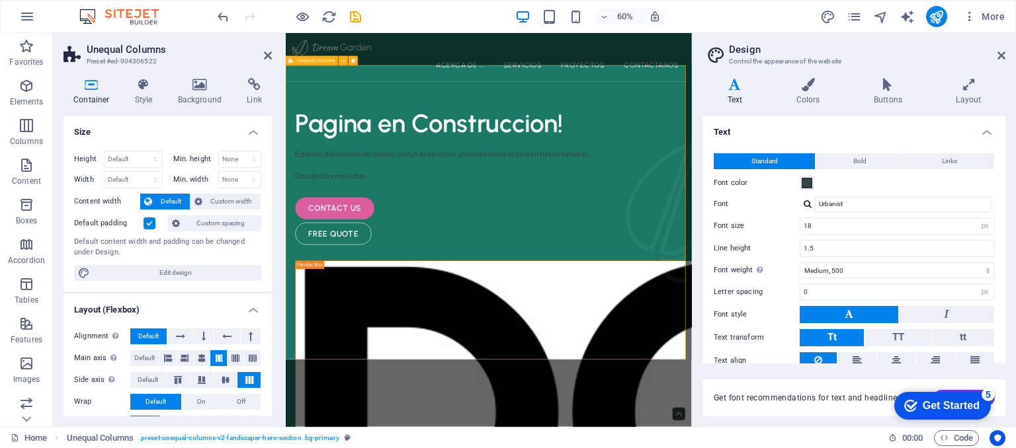
click at [697, 376] on div "Variants Text Colors Buttons Layout Text Standard Bold Links Font color Font Ur…" at bounding box center [853, 247] width 323 height 360
click at [354, 12] on icon "save" at bounding box center [355, 16] width 15 height 15
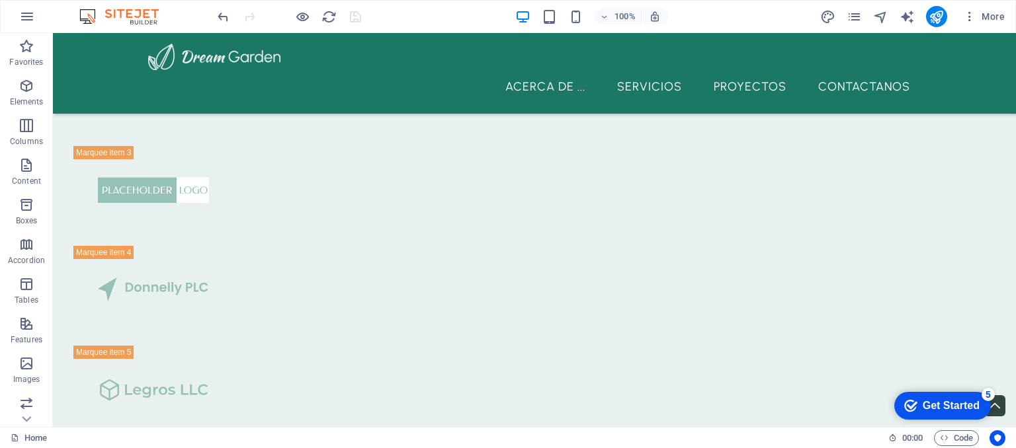
scroll to position [3470, 0]
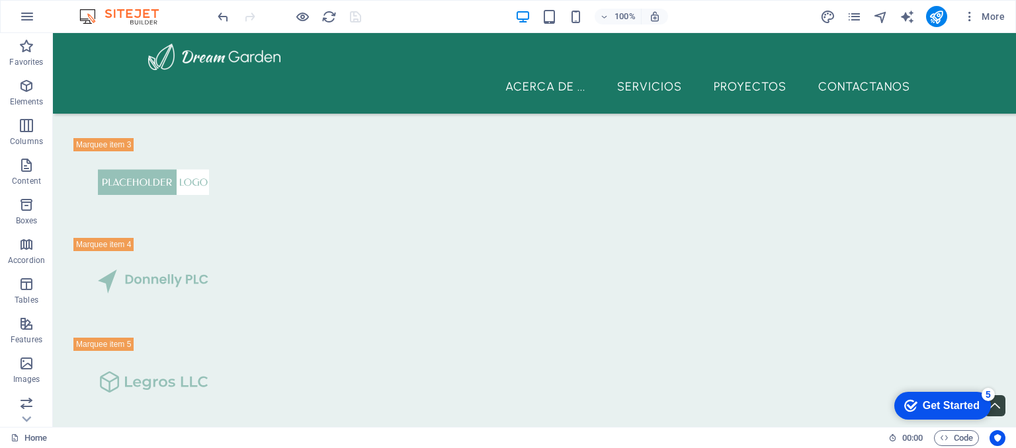
click at [961, 407] on div "Get Started" at bounding box center [950, 406] width 57 height 12
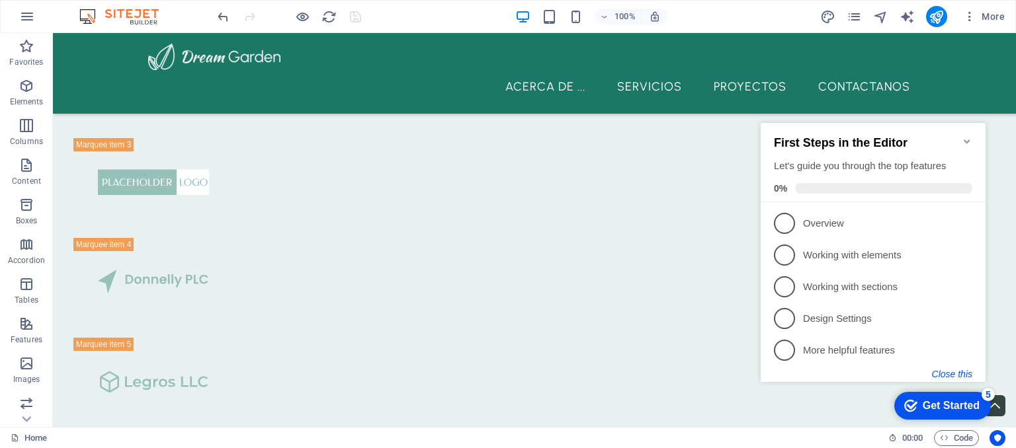
click at [961, 369] on button "Close this" at bounding box center [952, 374] width 40 height 11
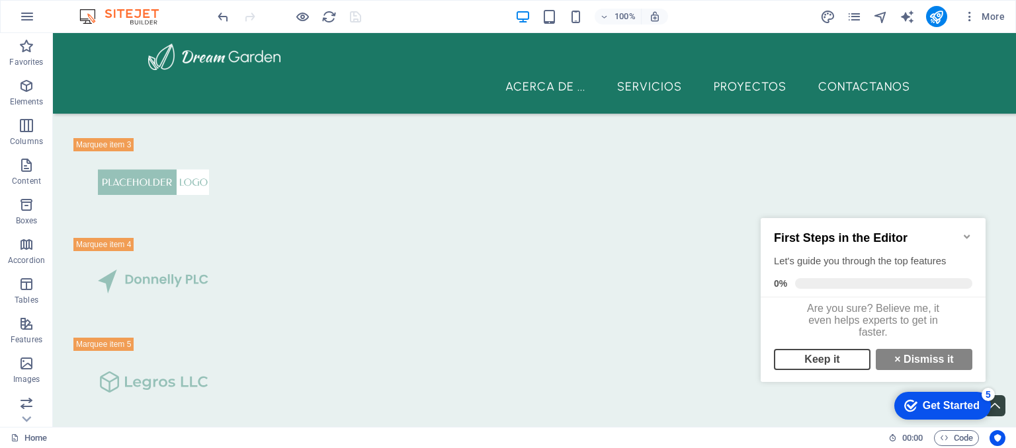
click at [821, 368] on link "Keep it" at bounding box center [822, 359] width 97 height 21
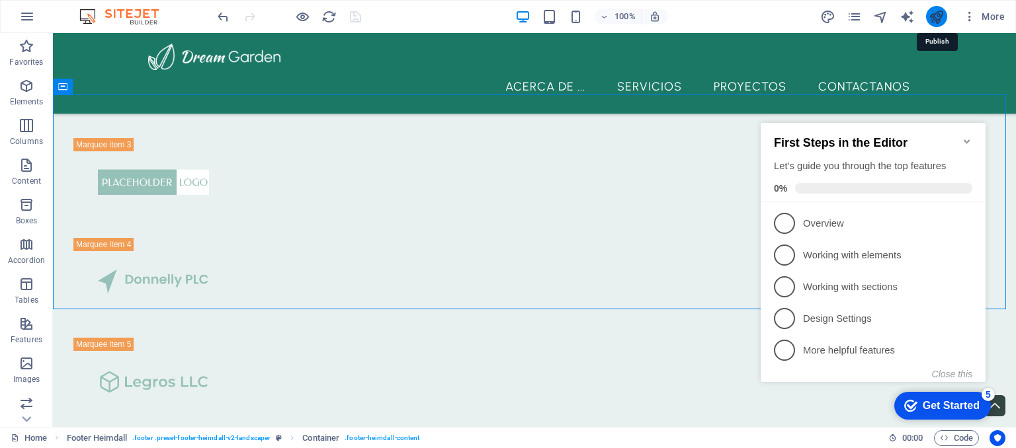
click at [934, 14] on icon "publish" at bounding box center [935, 16] width 15 height 15
